Goal: Task Accomplishment & Management: Complete application form

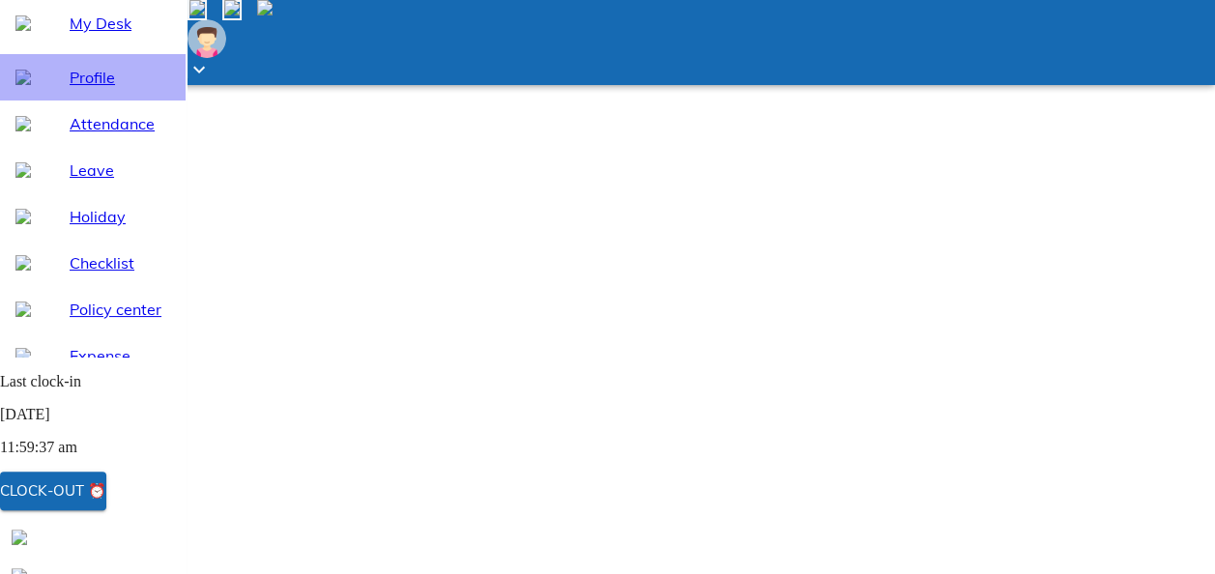
click at [116, 89] on span "Profile" at bounding box center [120, 77] width 100 height 23
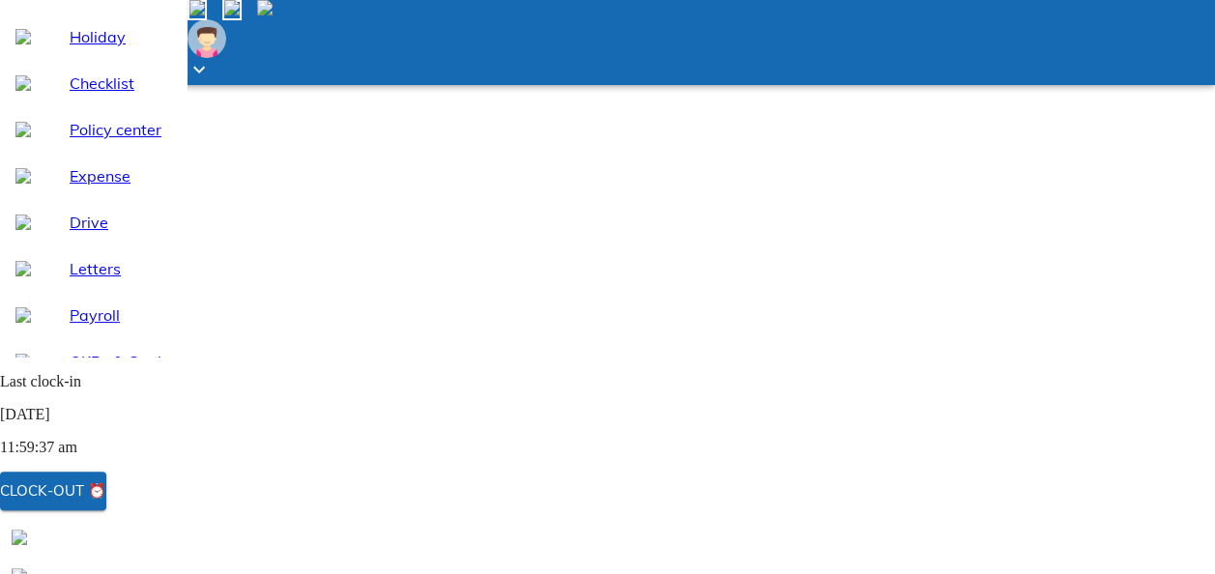
scroll to position [181, 0]
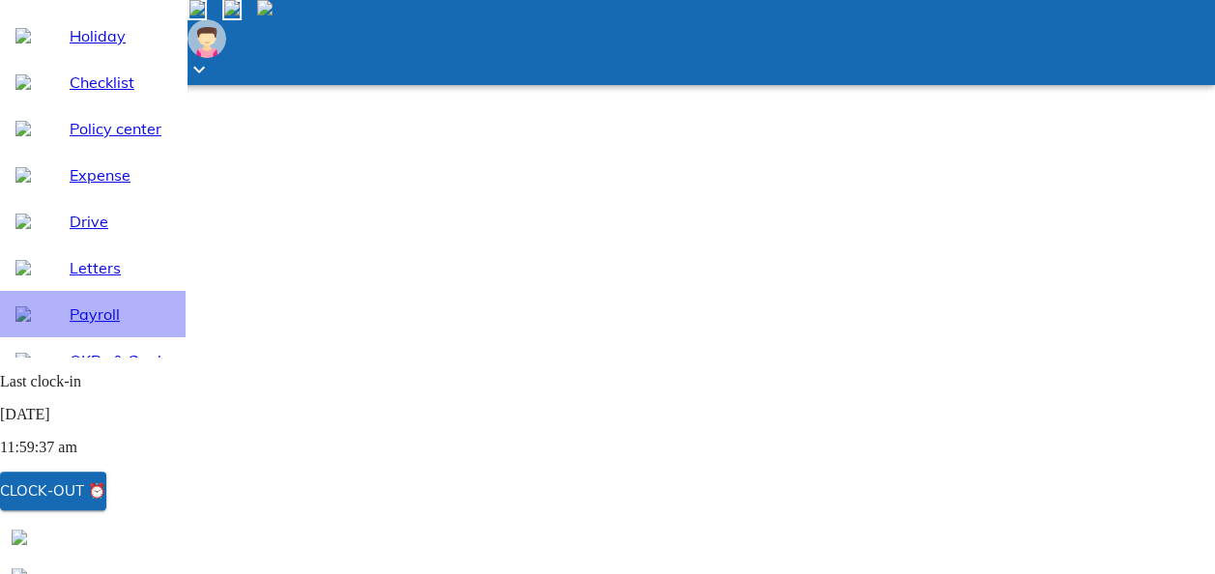
click at [77, 326] on span "Payroll" at bounding box center [120, 313] width 100 height 23
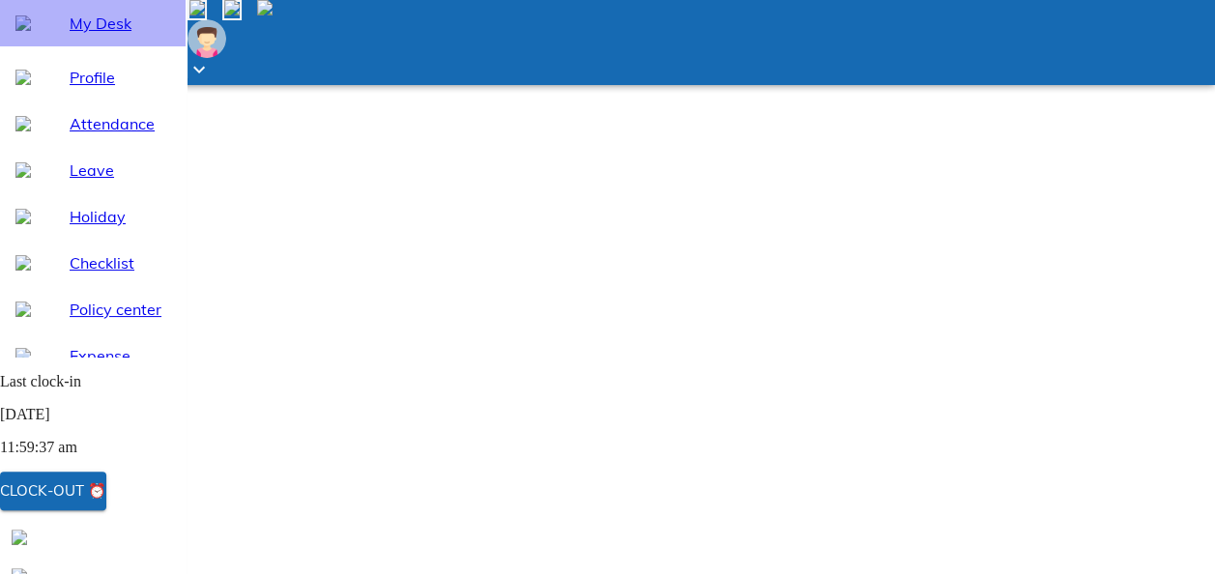
click at [75, 35] on span "My Desk" at bounding box center [120, 23] width 100 height 23
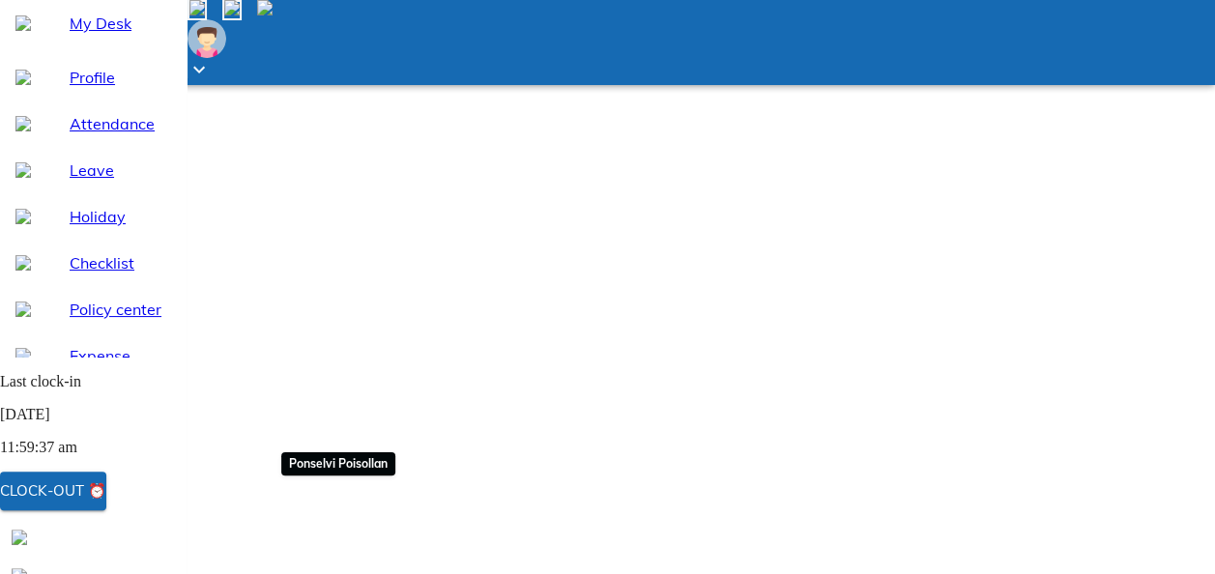
scroll to position [151, 0]
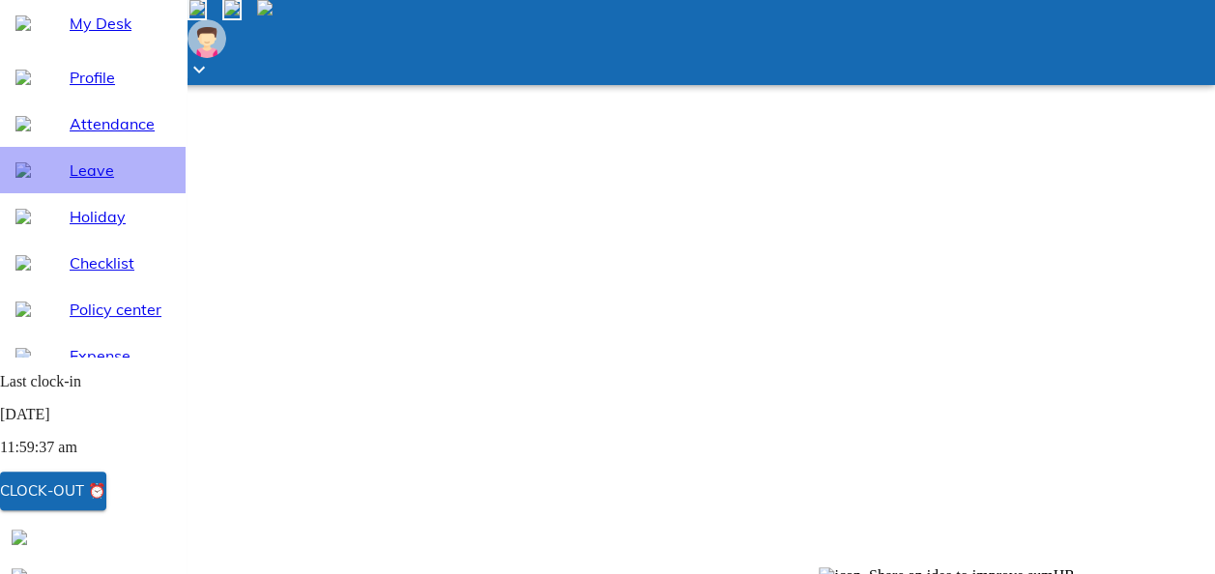
click at [93, 182] on span "Leave" at bounding box center [120, 169] width 100 height 23
select select "10"
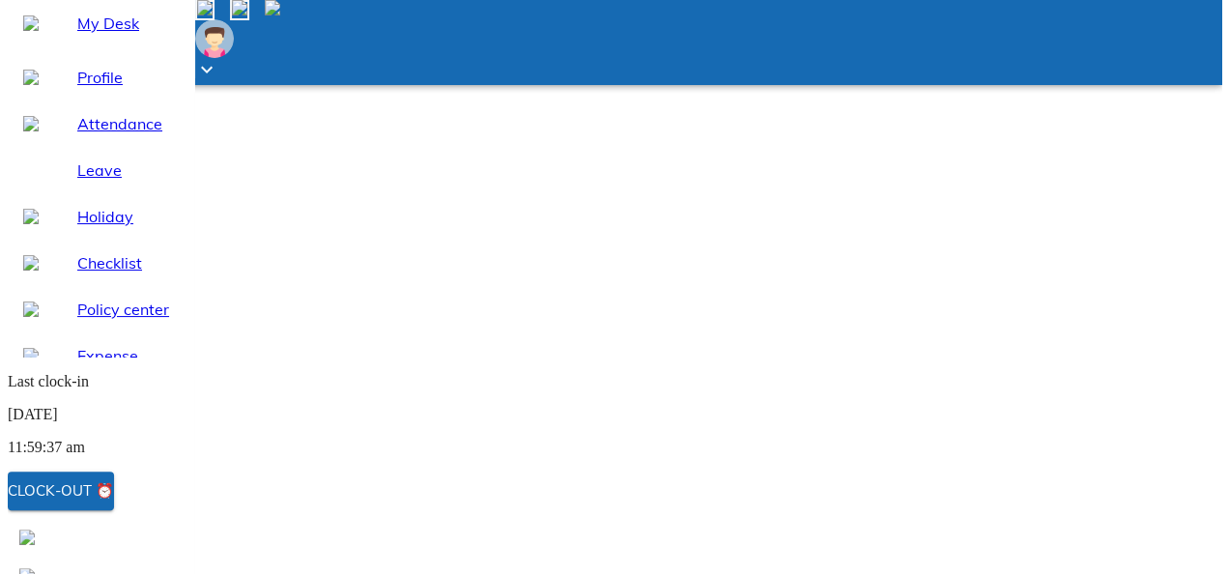
scroll to position [162, 0]
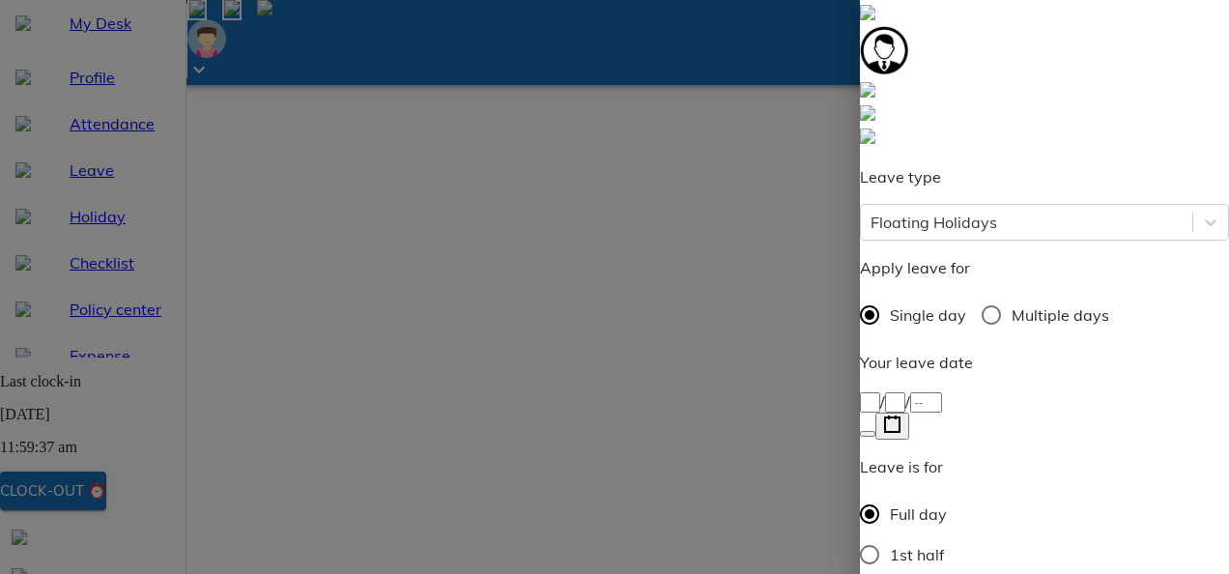
scroll to position [123, 0]
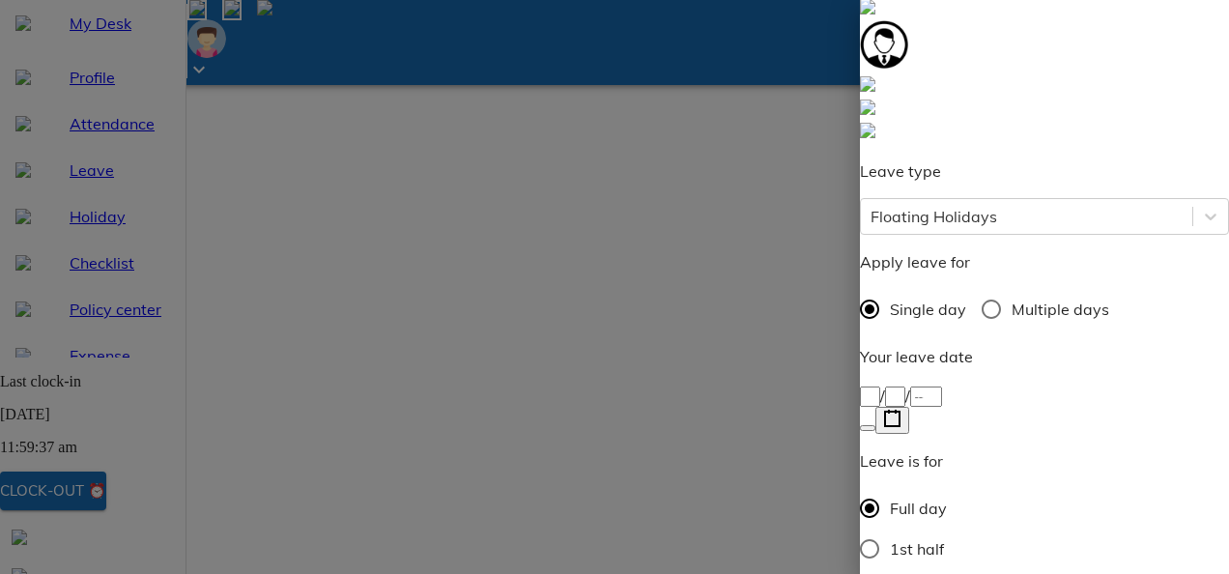
click at [902, 410] on icon "button" at bounding box center [892, 419] width 18 height 18
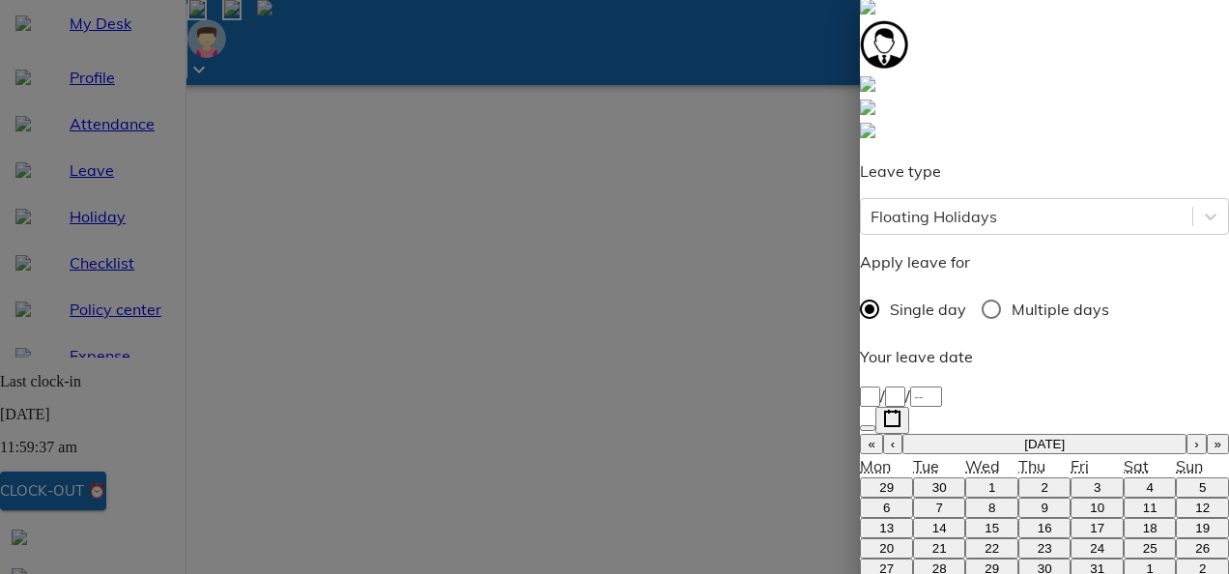
click at [894, 541] on abbr "20" at bounding box center [886, 548] width 14 height 14
type input "[DATE]"
type input "20"
type input "10"
type input "2025"
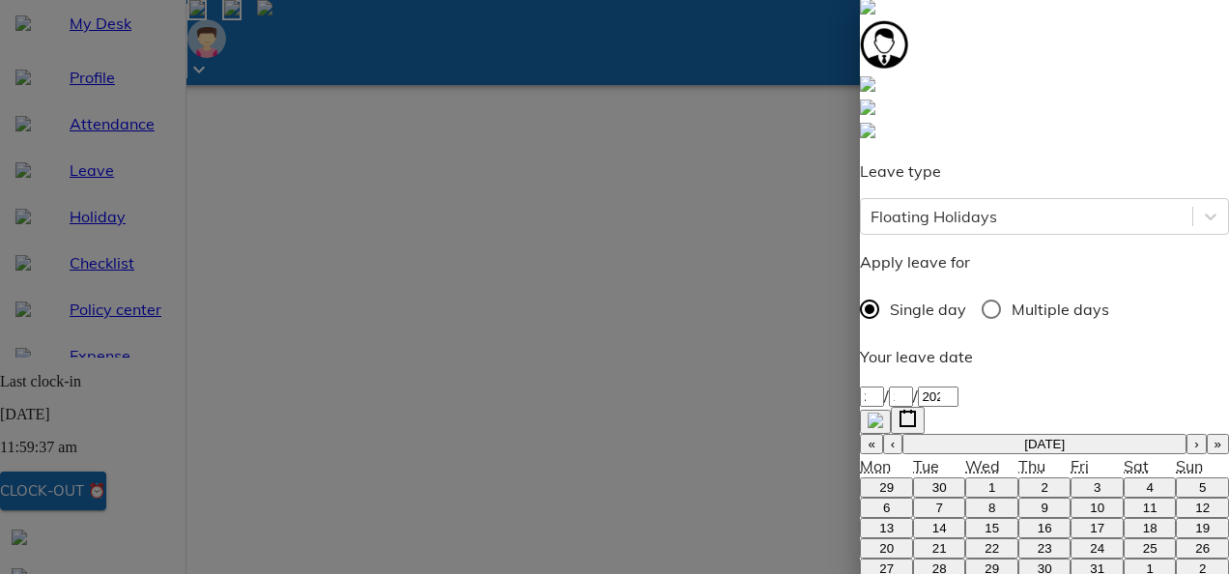
type textarea "D"
type textarea "x"
type textarea "Di"
type textarea "x"
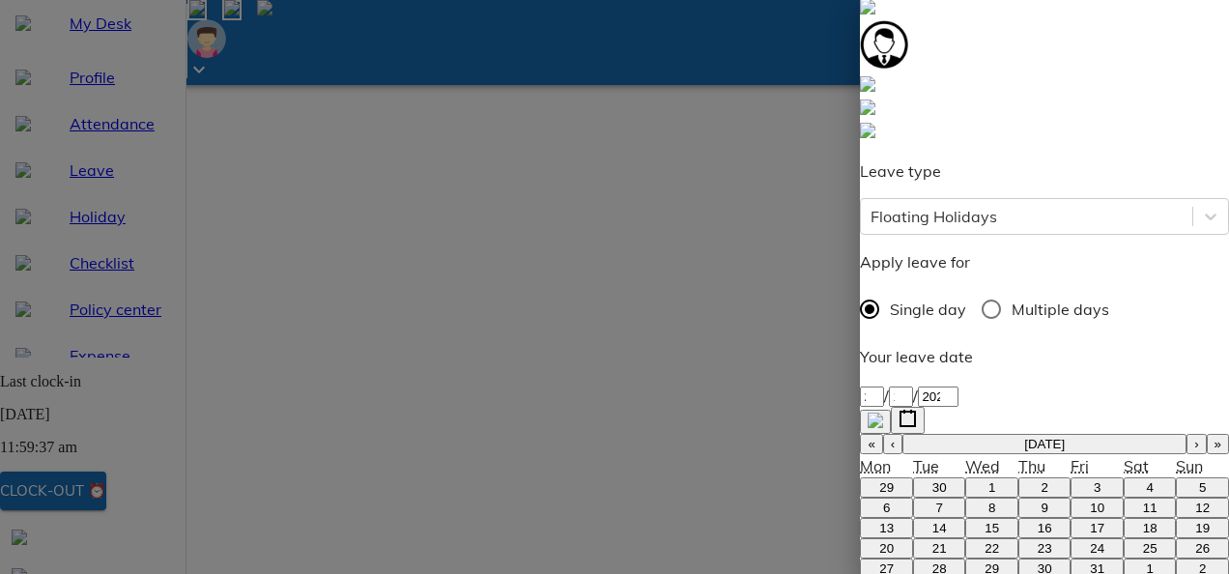
type textarea "Diw"
type textarea "x"
type textarea "Diwl"
type textarea "x"
type textarea "Diw"
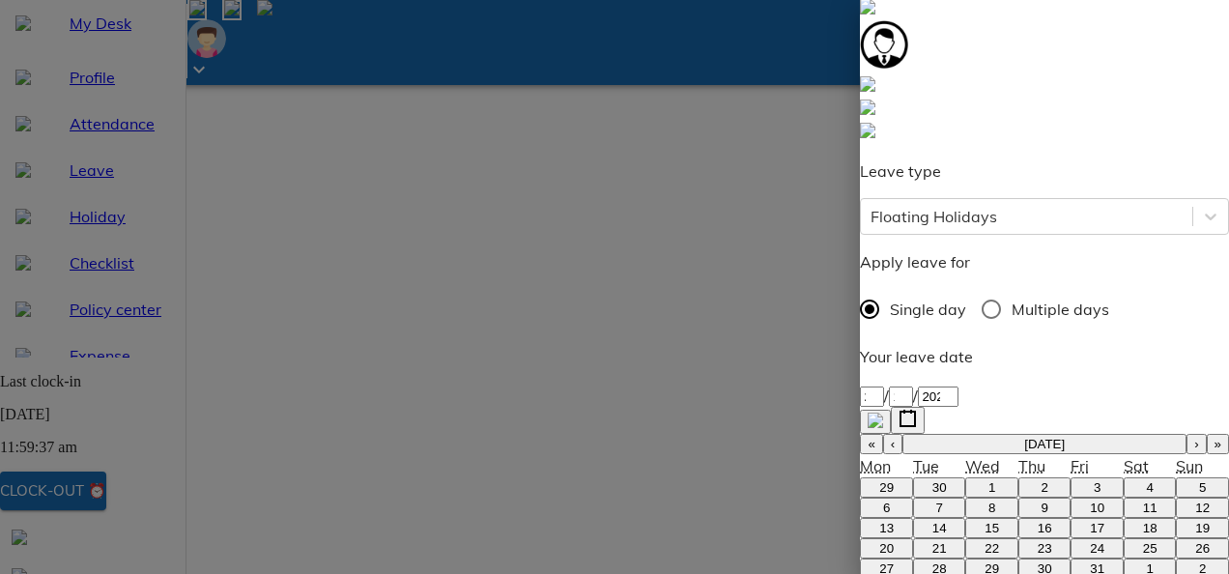
type textarea "x"
type textarea "Diwa"
type textarea "x"
type textarea "Diwal"
type textarea "x"
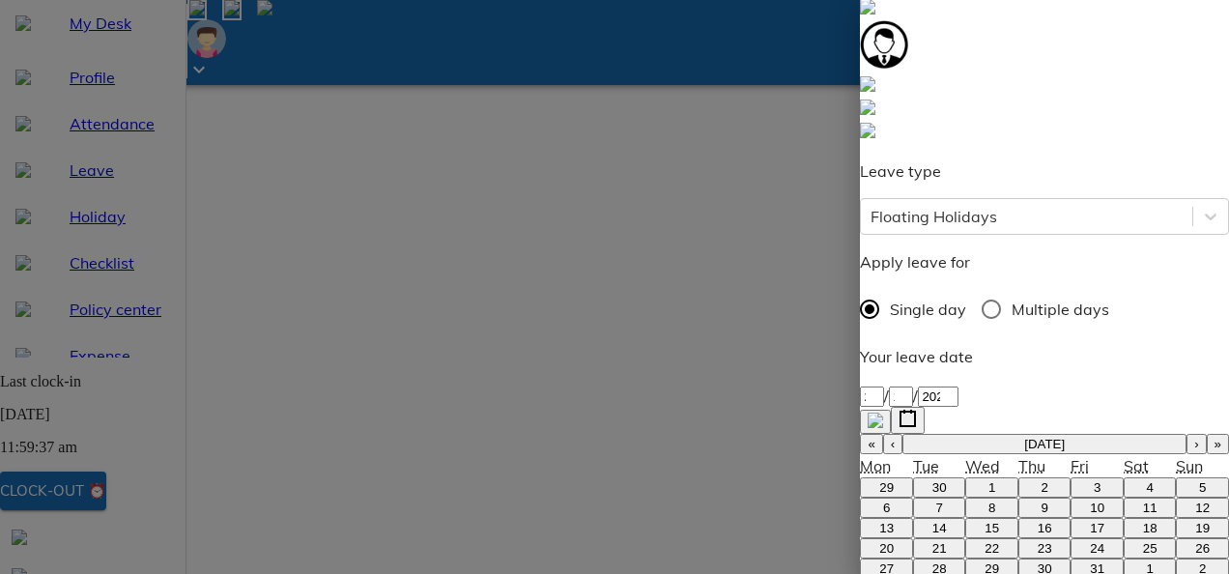
type textarea "[DATE]"
type textarea "x"
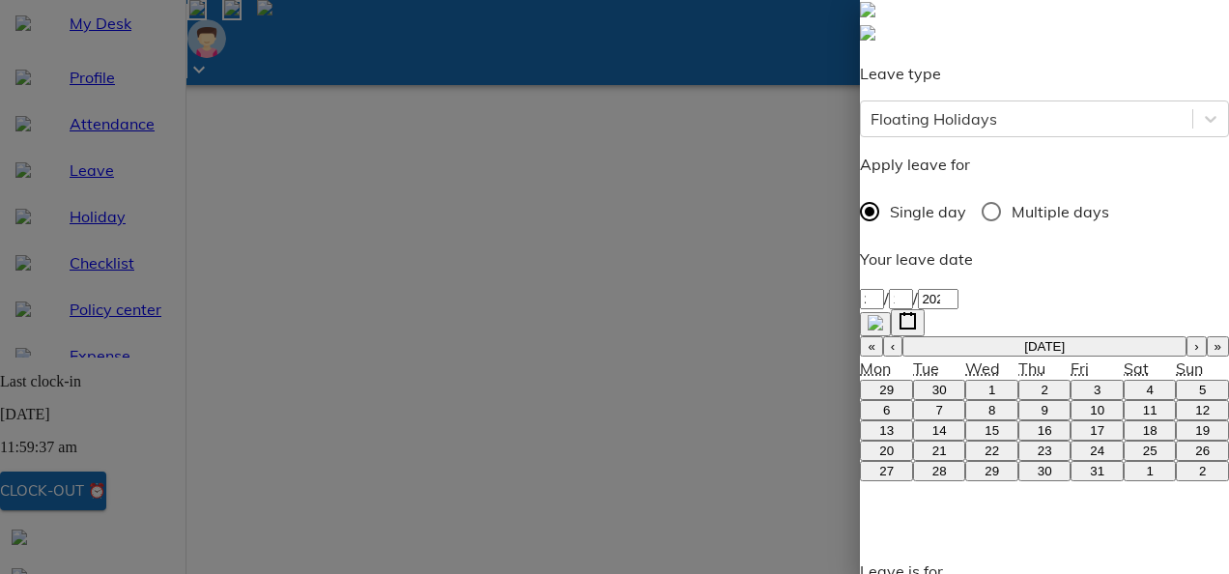
scroll to position [221, 0]
type textarea "[DATE]."
type textarea "x"
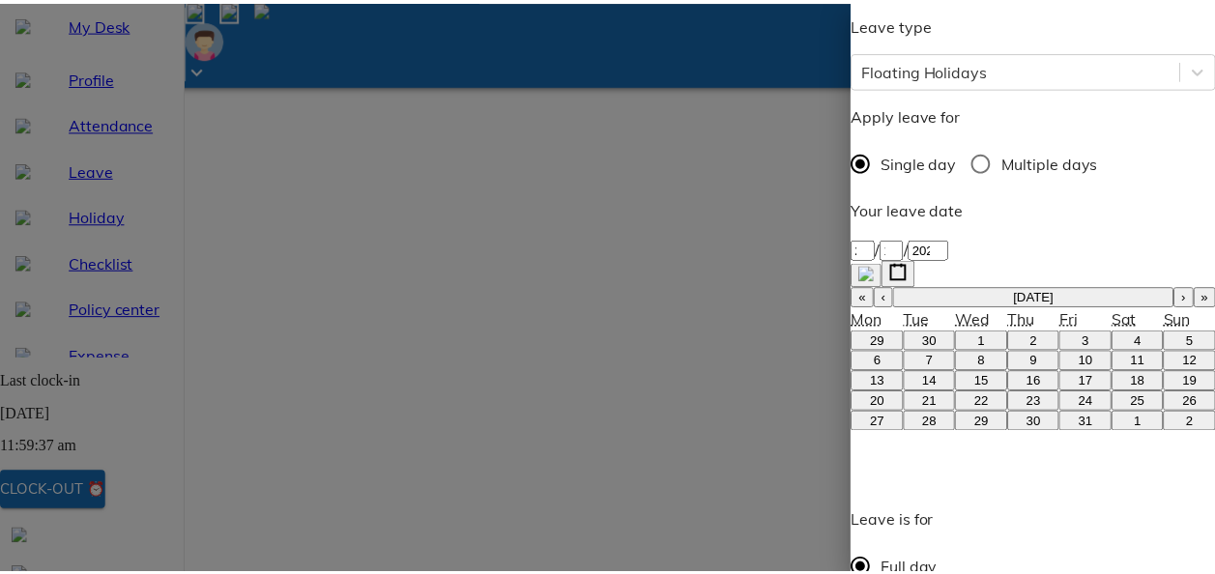
scroll to position [272, 0]
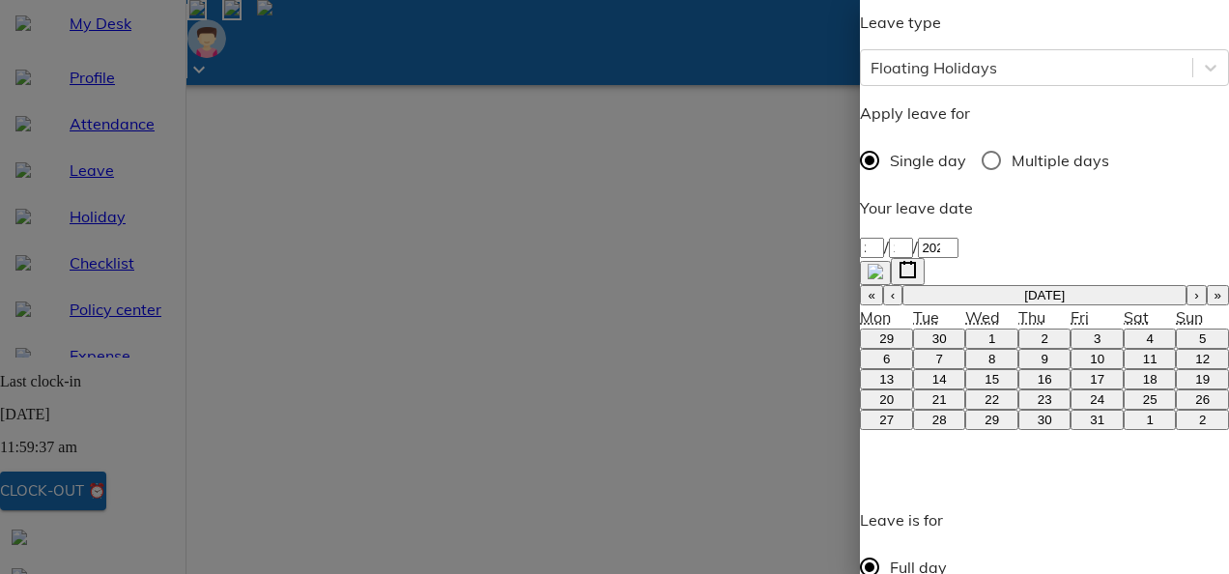
type textarea "[DATE]."
type textarea "x"
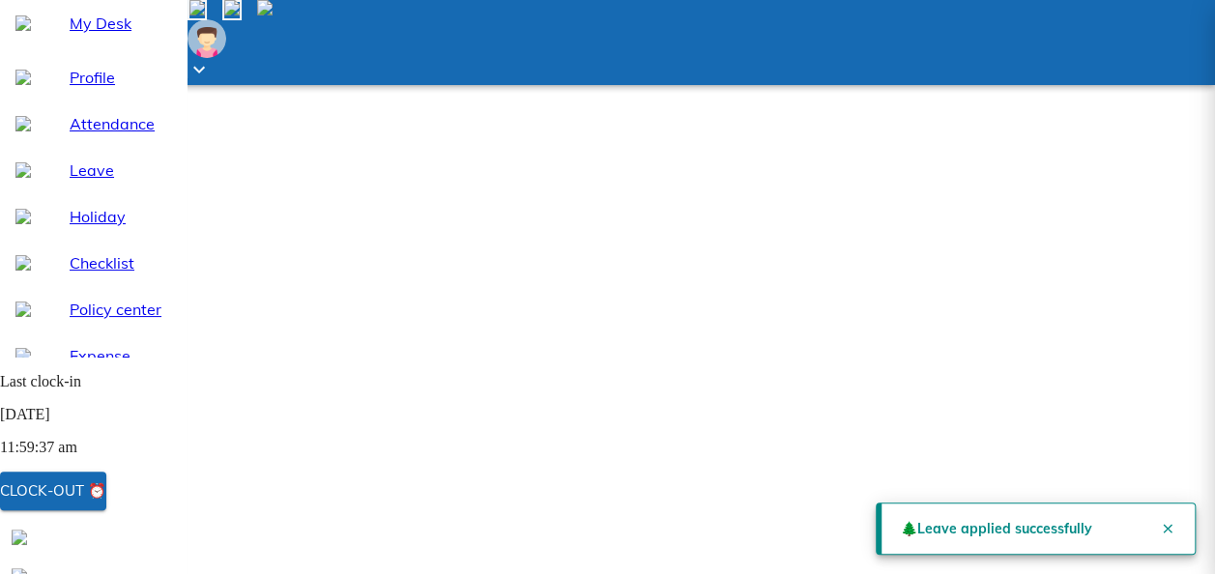
scroll to position [0, 0]
click at [1162, 521] on icon "Close" at bounding box center [1167, 528] width 15 height 15
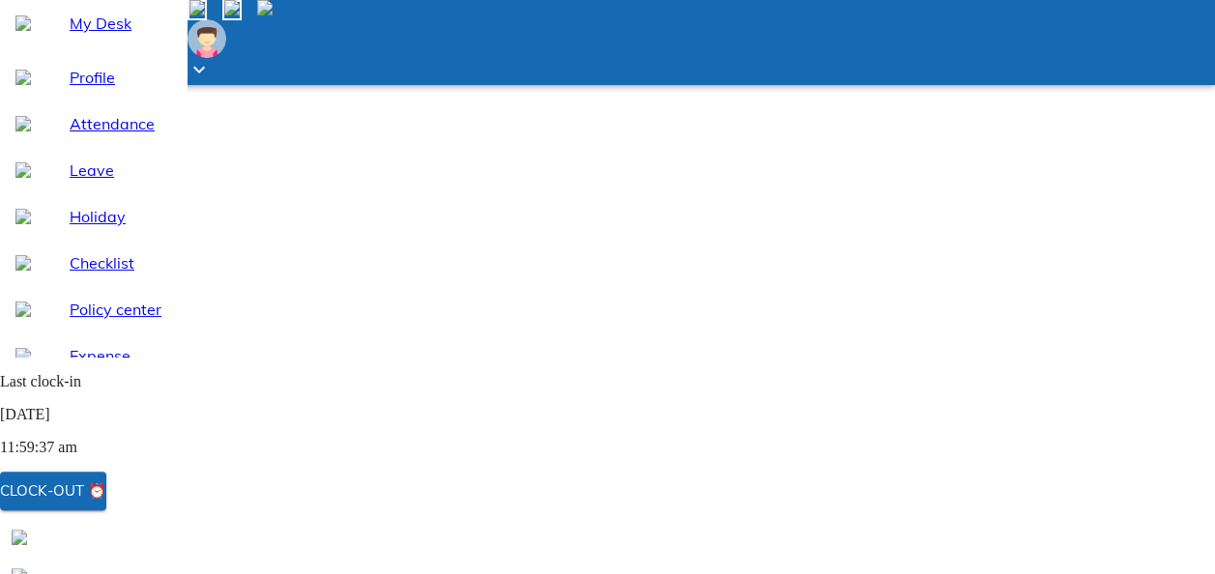
scroll to position [79, 0]
click at [71, 46] on div "My Desk" at bounding box center [93, 23] width 186 height 46
